Goal: Information Seeking & Learning: Learn about a topic

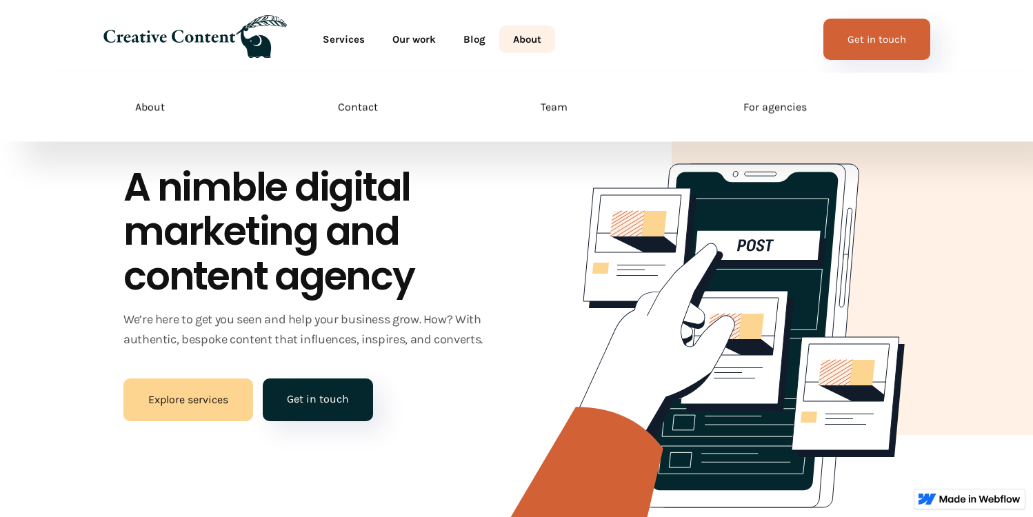
click at [538, 42] on link "About" at bounding box center [527, 40] width 56 height 28
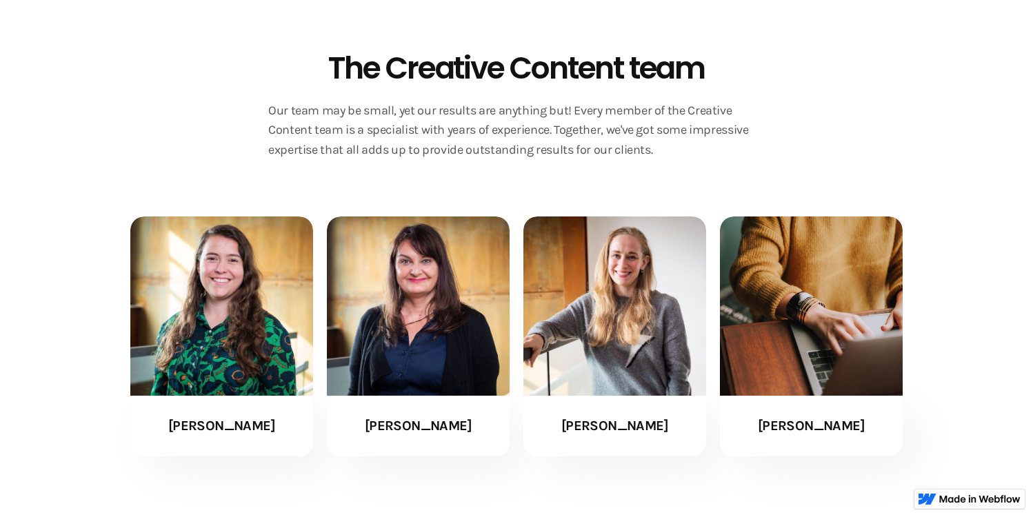
scroll to position [2920, 0]
